Goal: Check status: Check status

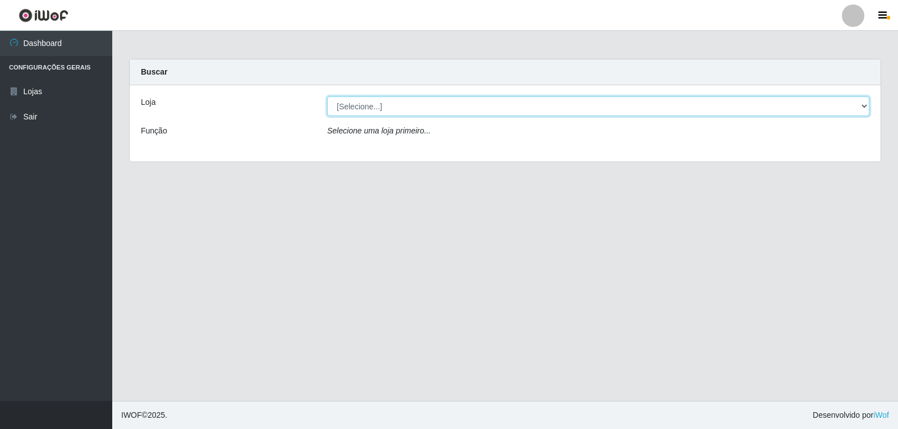
click at [391, 108] on select "[Selecione...] [PERSON_NAME]" at bounding box center [598, 107] width 542 height 20
select select "523"
click at [327, 97] on select "[Selecione...] [PERSON_NAME]" at bounding box center [598, 107] width 542 height 20
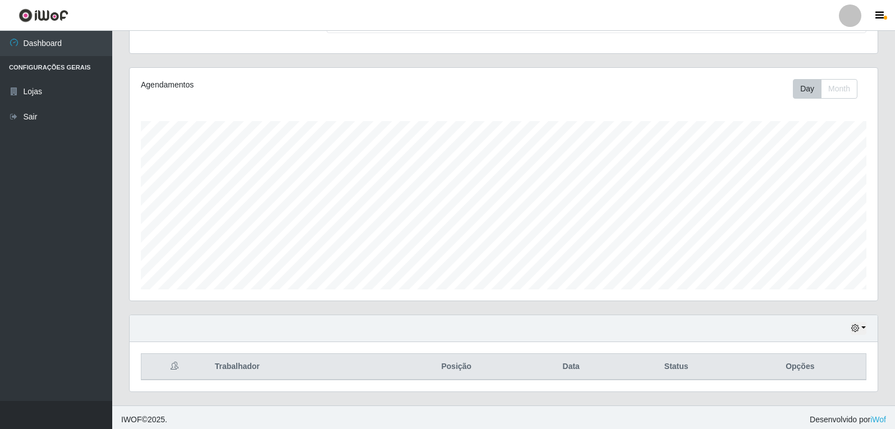
scroll to position [116, 0]
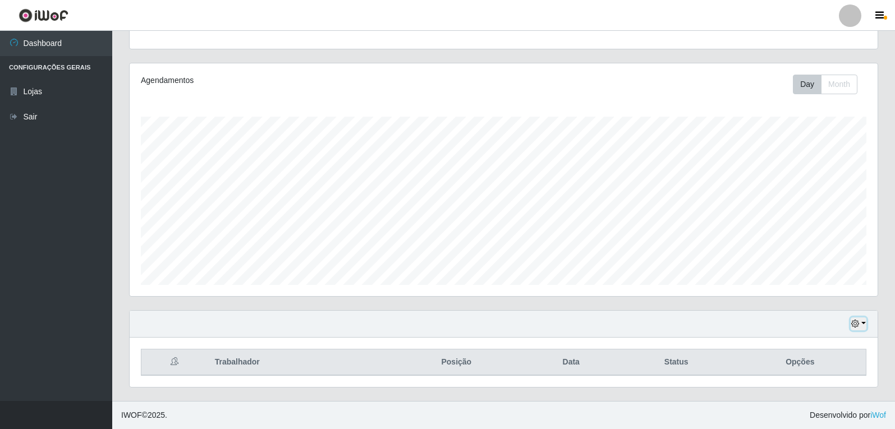
click at [858, 325] on icon "button" at bounding box center [856, 324] width 8 height 8
click at [801, 231] on button "1 dia" at bounding box center [822, 235] width 89 height 24
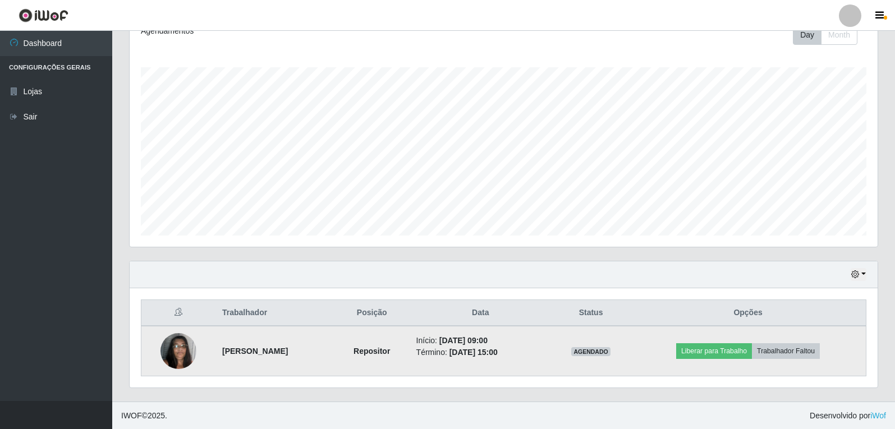
scroll to position [166, 0]
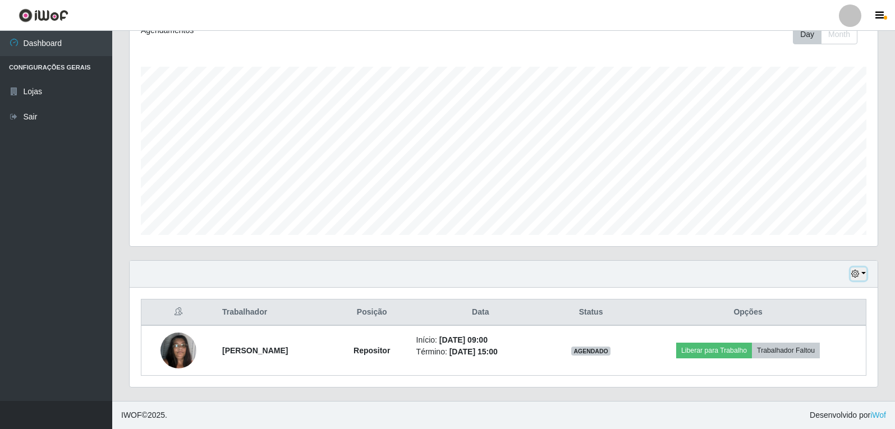
click at [862, 275] on button "button" at bounding box center [859, 274] width 16 height 13
click at [821, 207] on button "3 dias" at bounding box center [822, 209] width 89 height 24
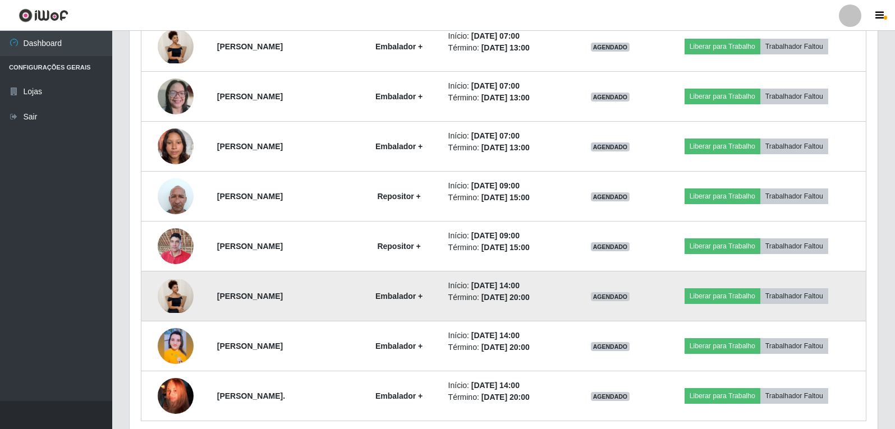
scroll to position [840, 0]
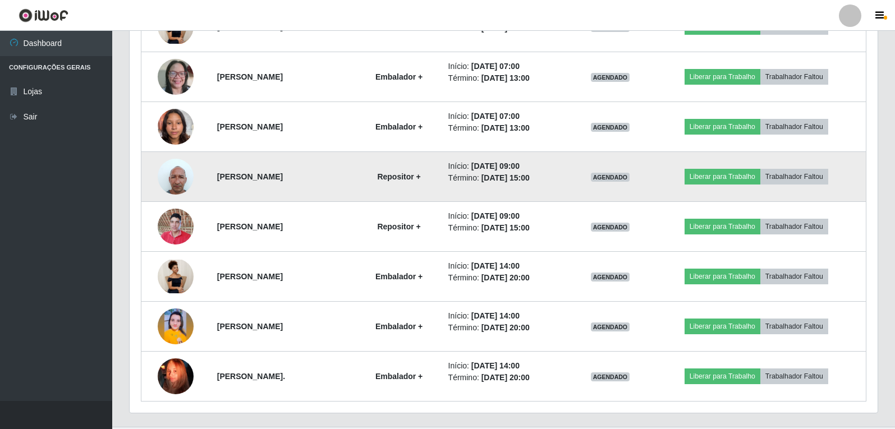
click at [170, 177] on img at bounding box center [176, 177] width 36 height 48
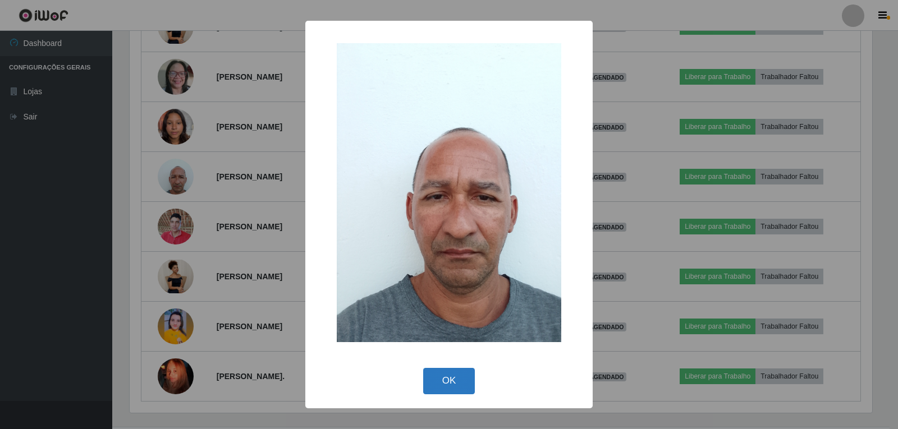
click at [447, 390] on button "OK" at bounding box center [449, 381] width 52 height 26
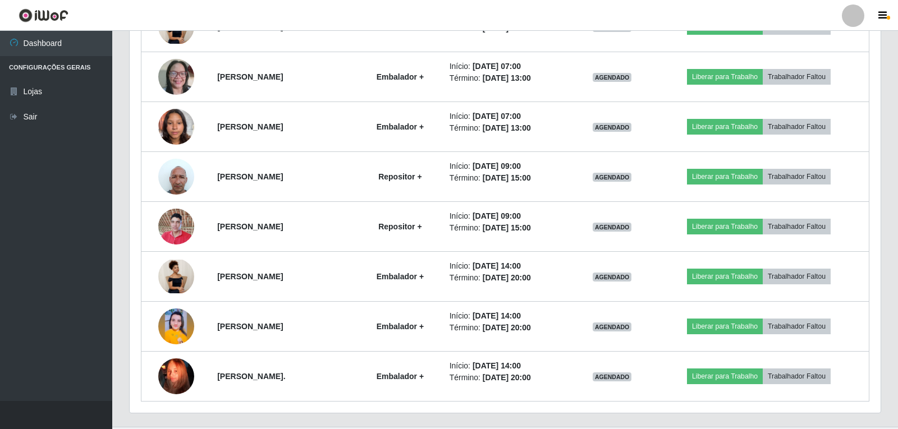
scroll to position [233, 748]
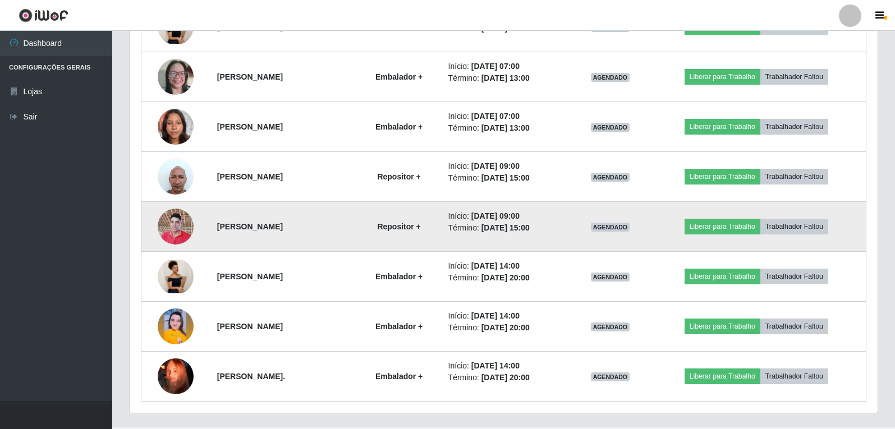
click at [175, 234] on img at bounding box center [176, 227] width 36 height 48
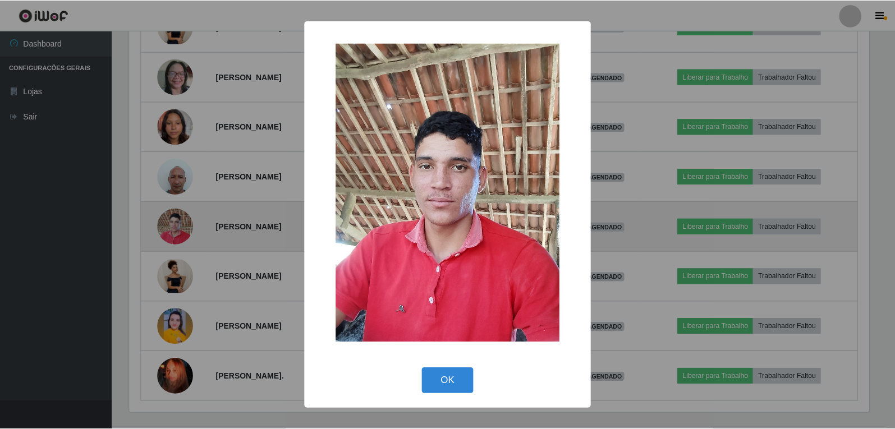
scroll to position [233, 743]
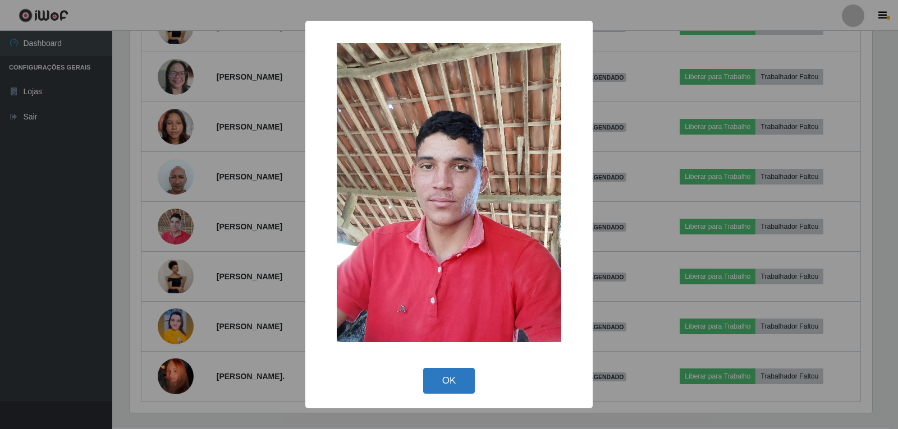
click at [445, 386] on button "OK" at bounding box center [449, 381] width 52 height 26
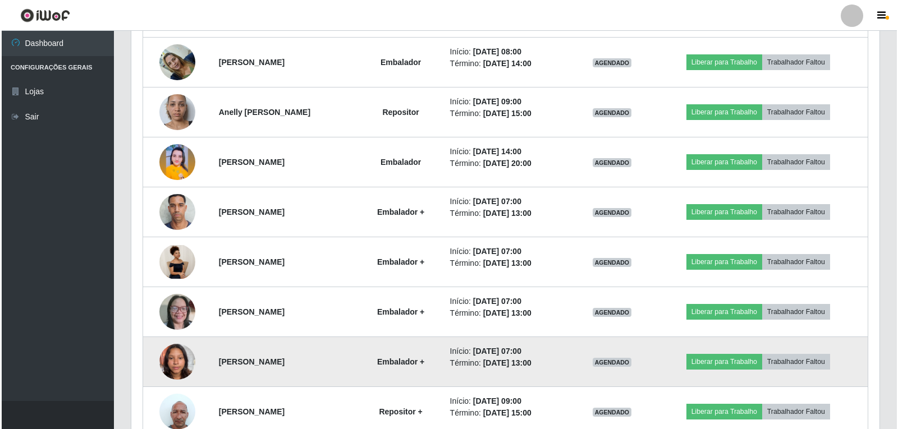
scroll to position [585, 0]
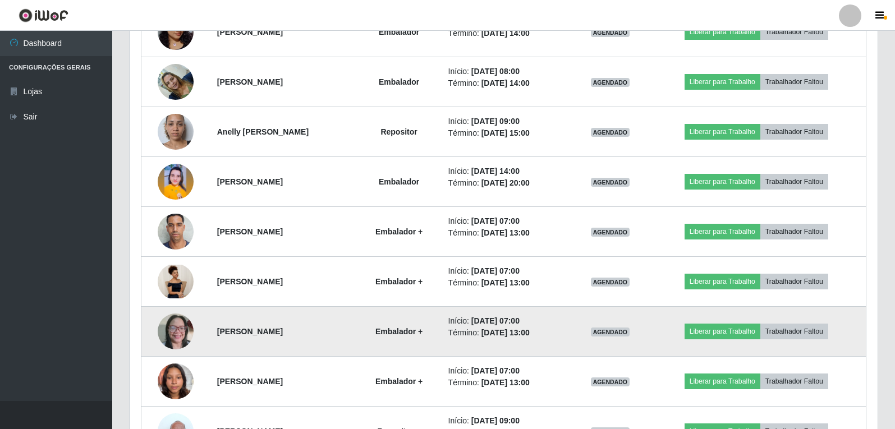
click at [179, 334] on img at bounding box center [176, 332] width 36 height 48
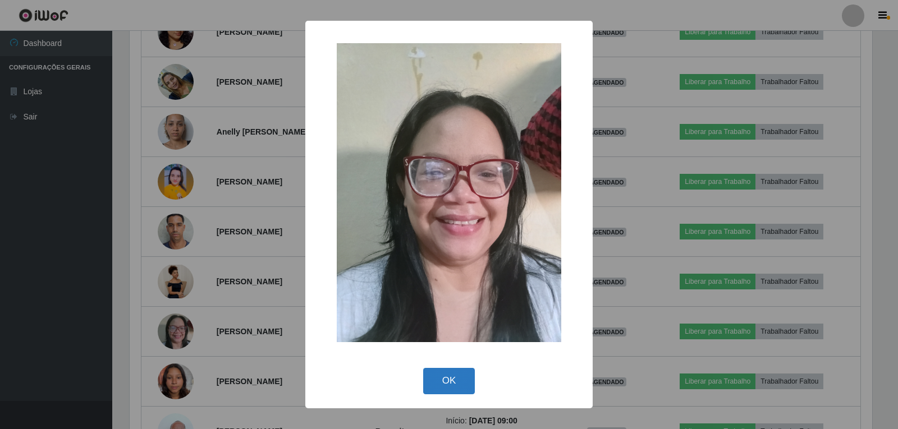
click at [461, 384] on button "OK" at bounding box center [449, 381] width 52 height 26
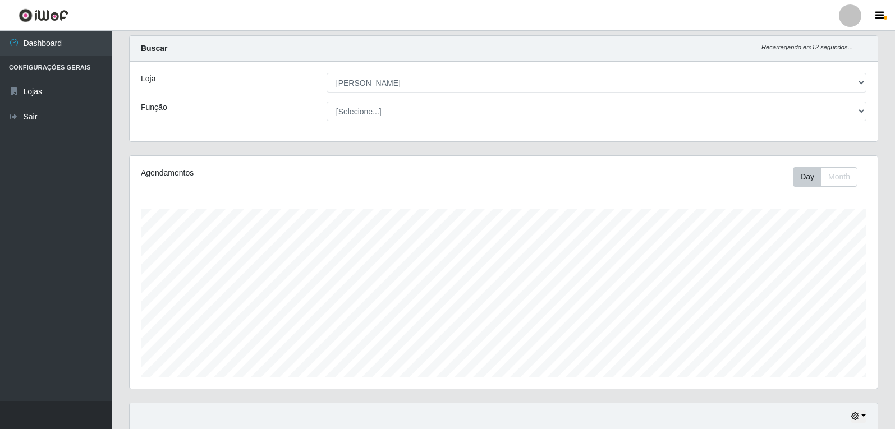
scroll to position [0, 0]
